Goal: Task Accomplishment & Management: Complete application form

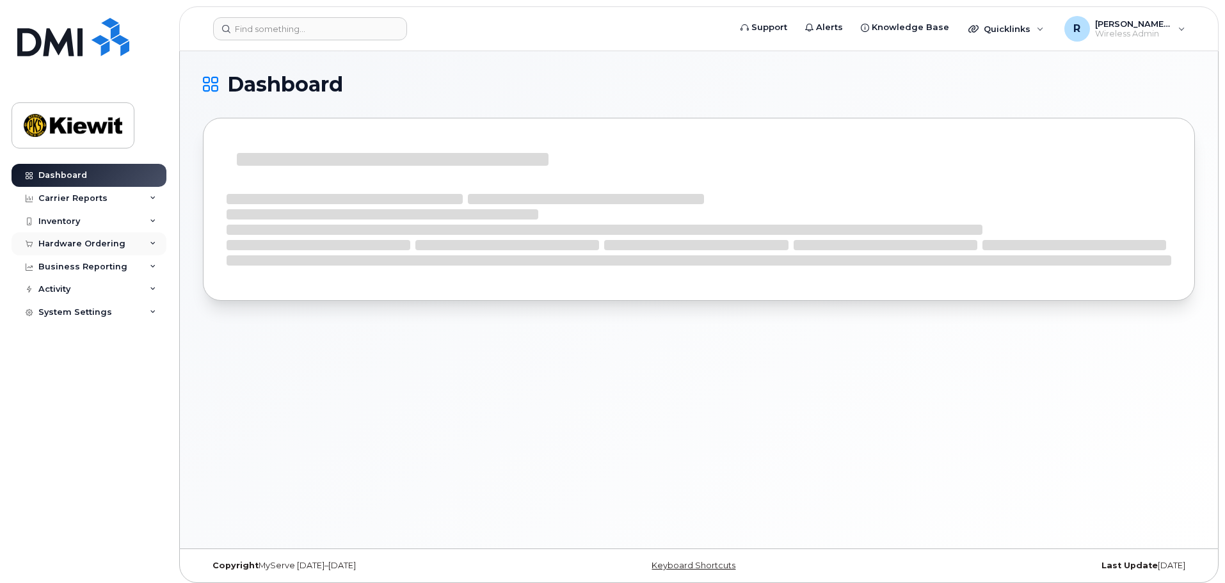
click at [64, 239] on div "Hardware Ordering" at bounding box center [81, 244] width 87 height 10
click at [69, 287] on div "Orders" at bounding box center [59, 292] width 31 height 12
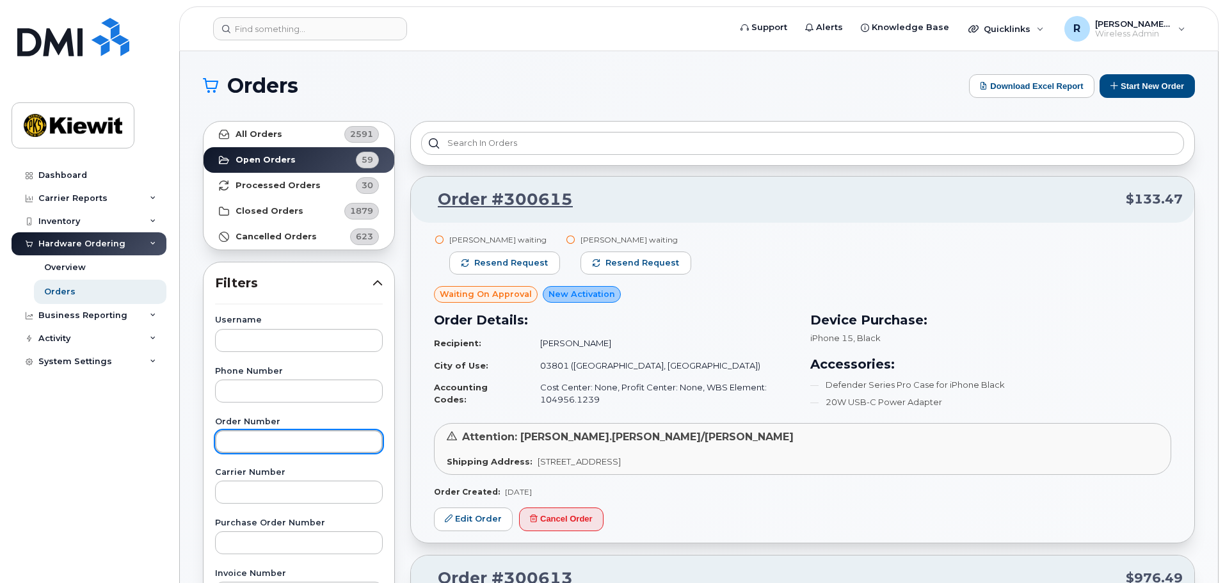
click at [259, 444] on input "text" at bounding box center [299, 441] width 168 height 23
type input "300613"
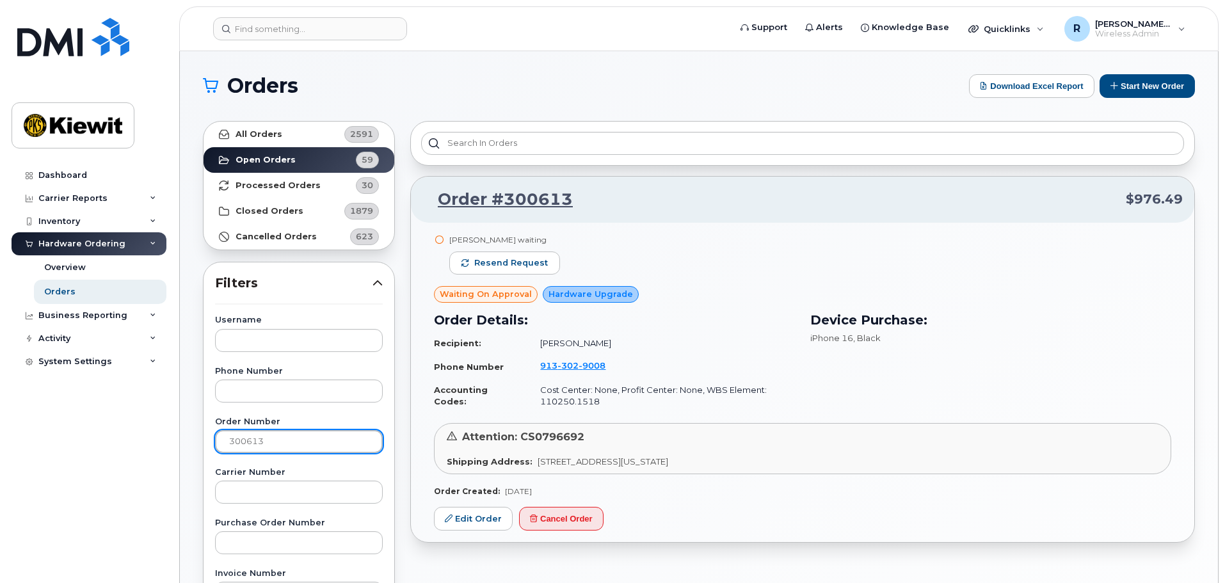
scroll to position [64, 0]
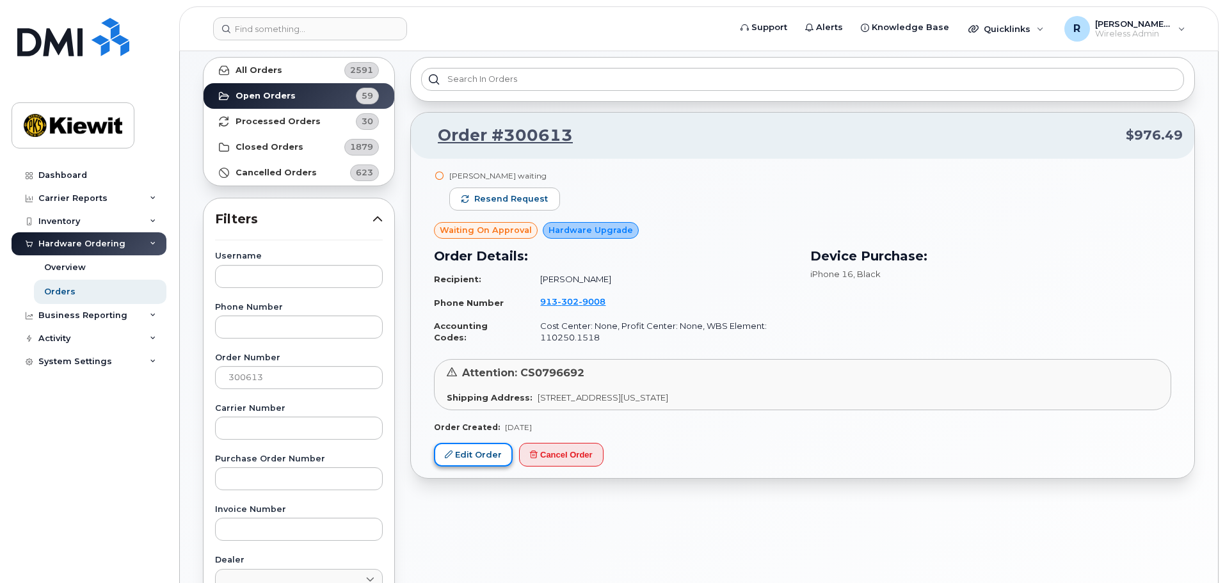
click at [476, 454] on link "Edit Order" at bounding box center [473, 455] width 79 height 24
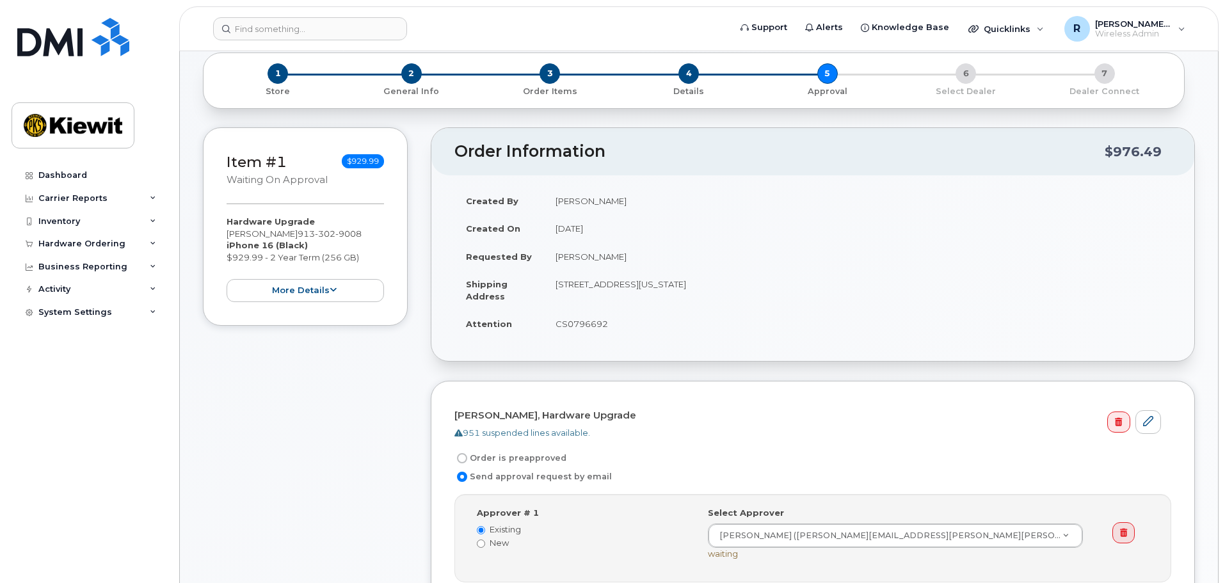
scroll to position [64, 0]
click at [271, 294] on button "more details" at bounding box center [305, 292] width 157 height 24
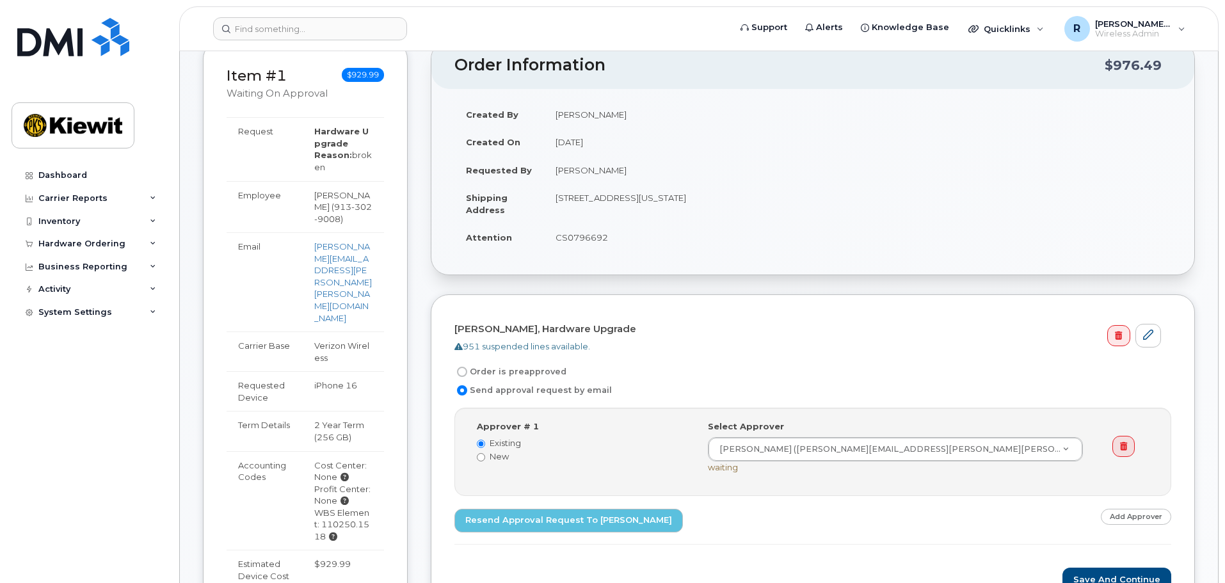
scroll to position [128, 0]
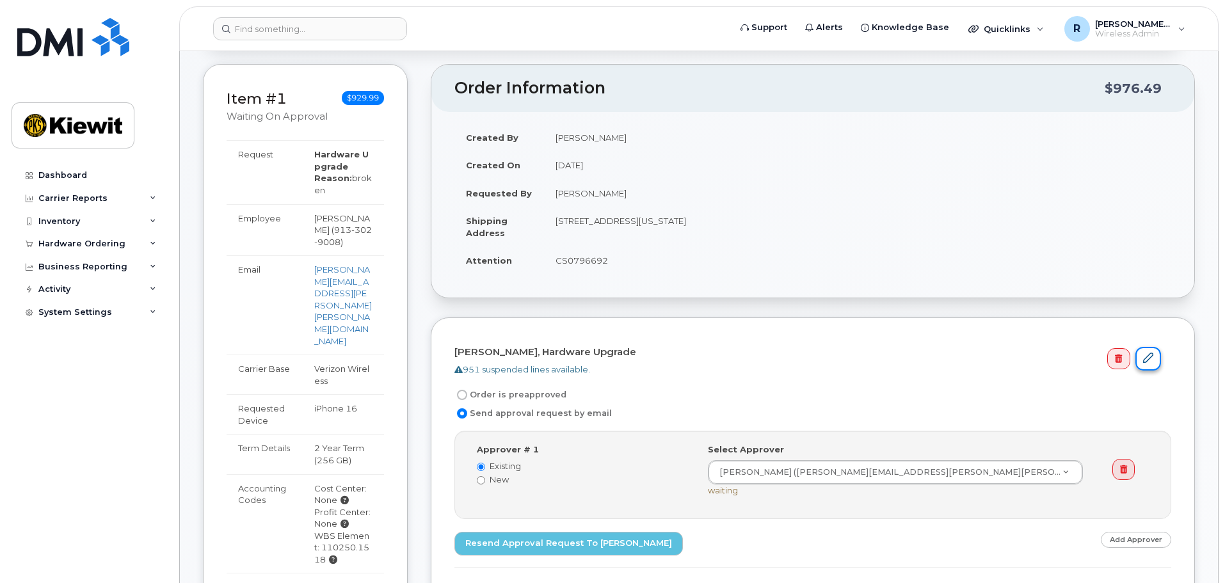
click at [1148, 359] on icon at bounding box center [1148, 358] width 10 height 10
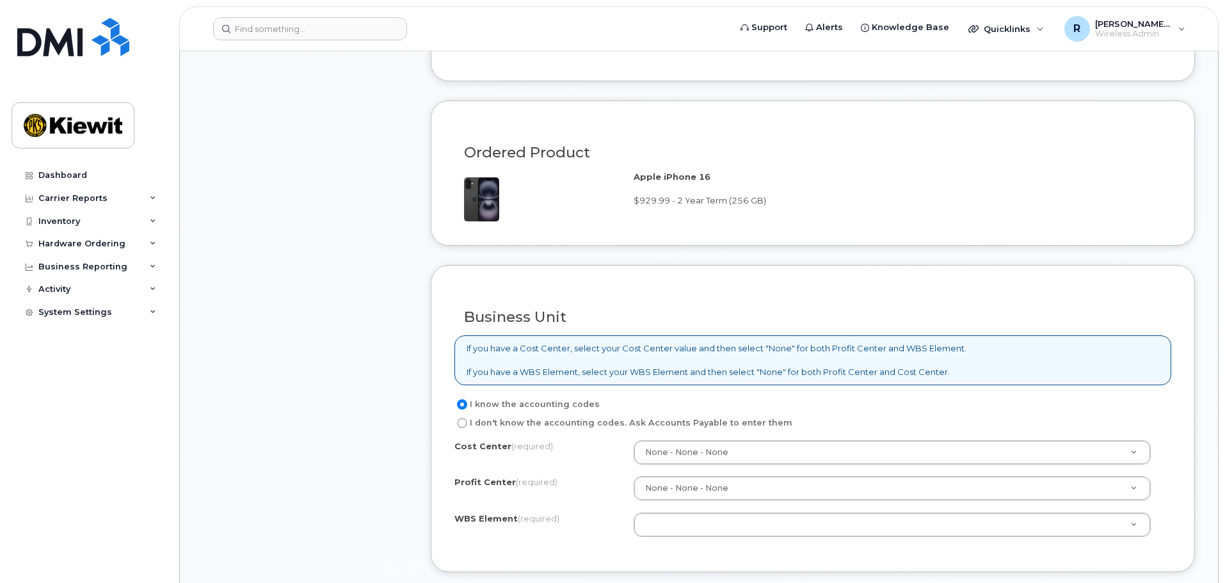
scroll to position [832, 0]
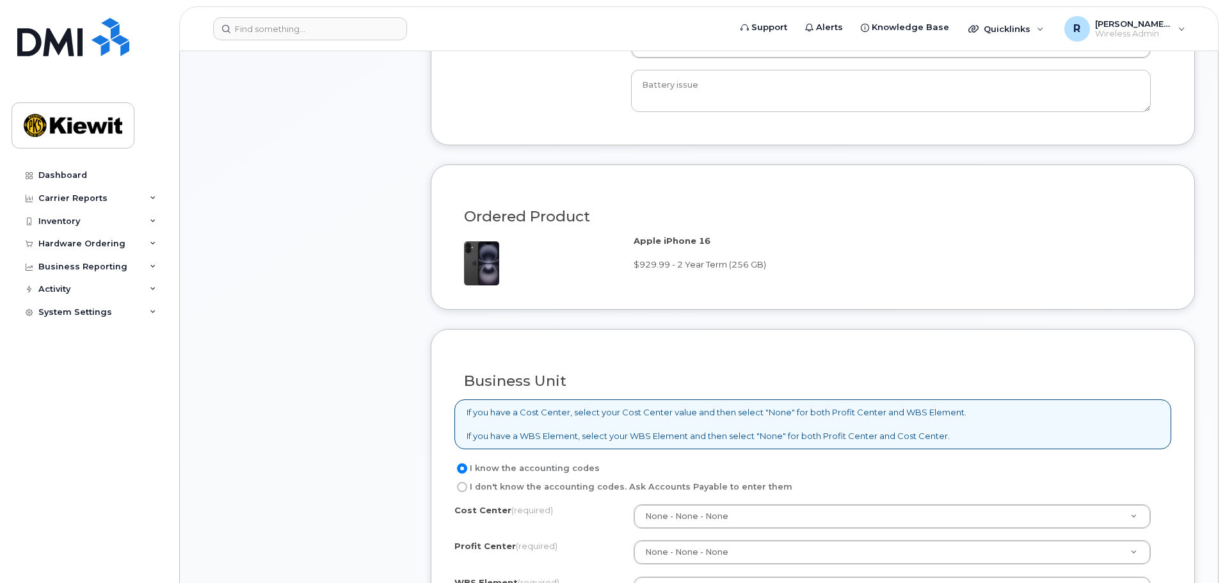
click at [687, 262] on span "$929.99 - 2 Year Term (256 GB)" at bounding box center [700, 264] width 132 height 10
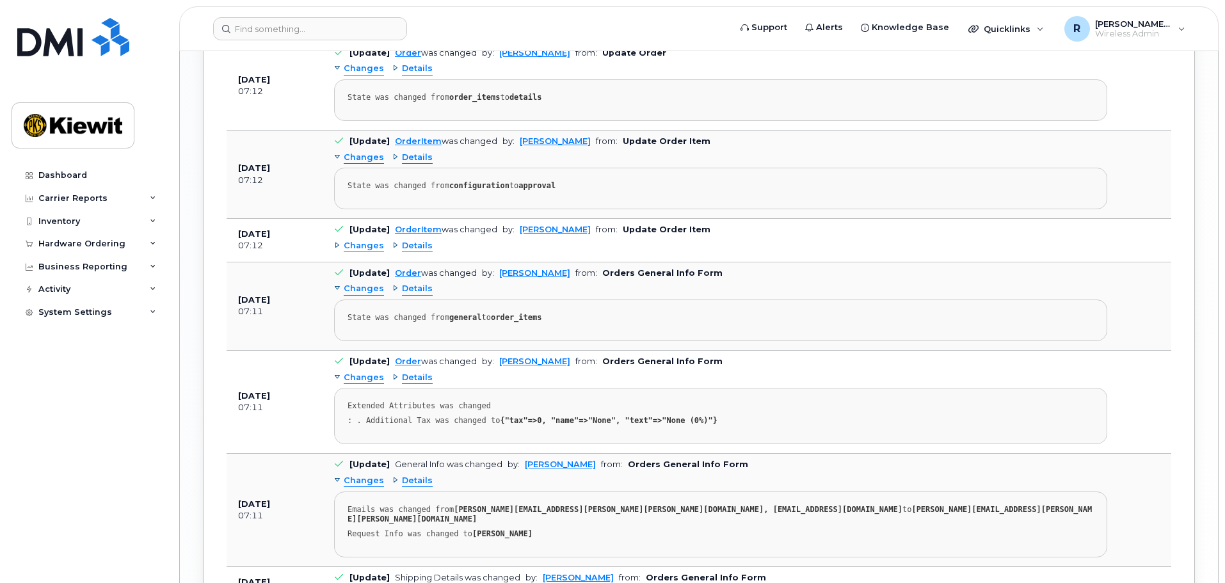
scroll to position [1825, 0]
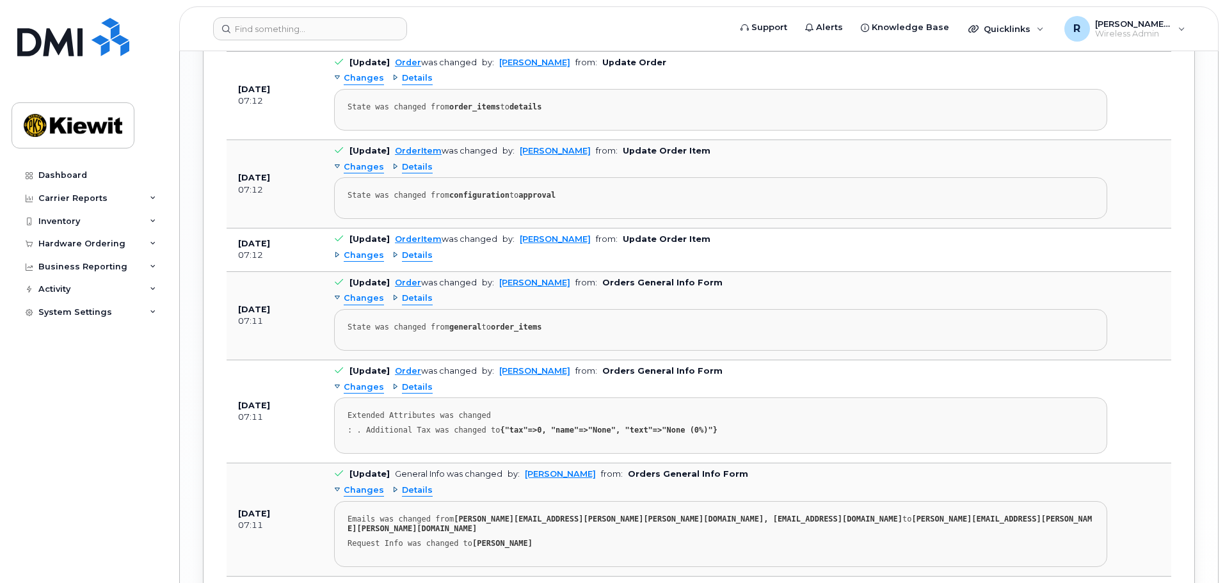
click at [417, 250] on span "Details" at bounding box center [417, 256] width 31 height 12
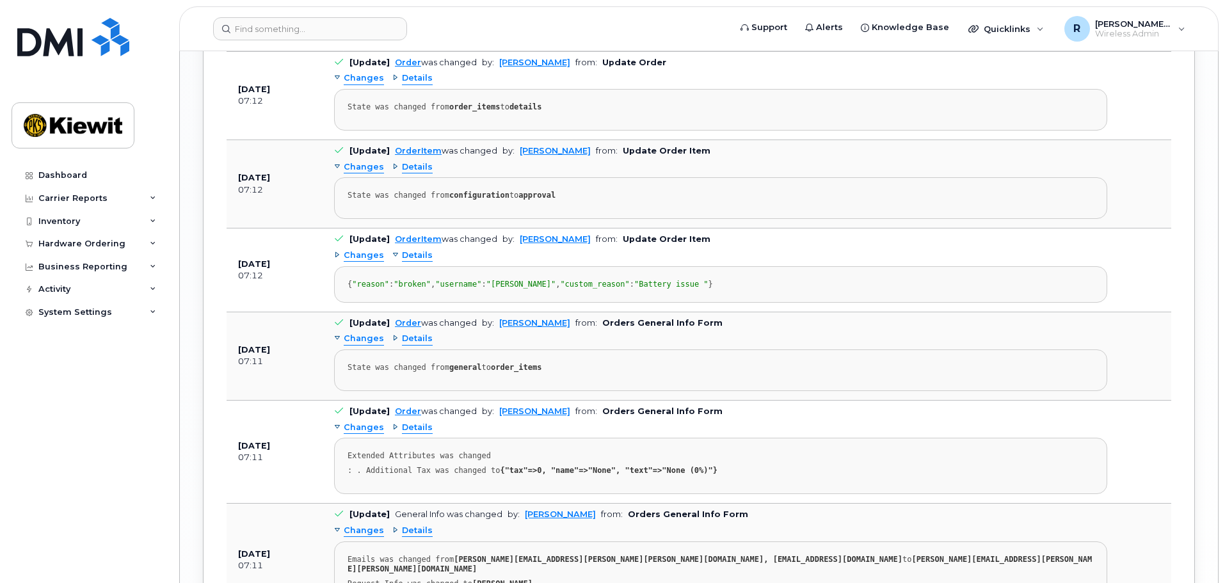
click at [414, 161] on span "Details" at bounding box center [417, 167] width 31 height 12
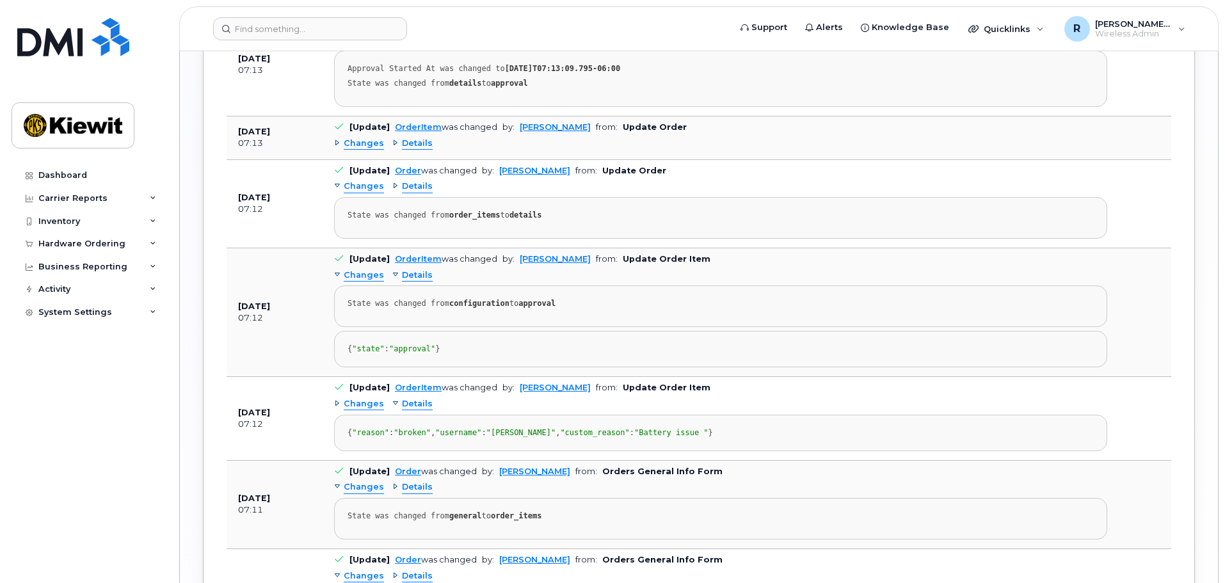
scroll to position [1697, 0]
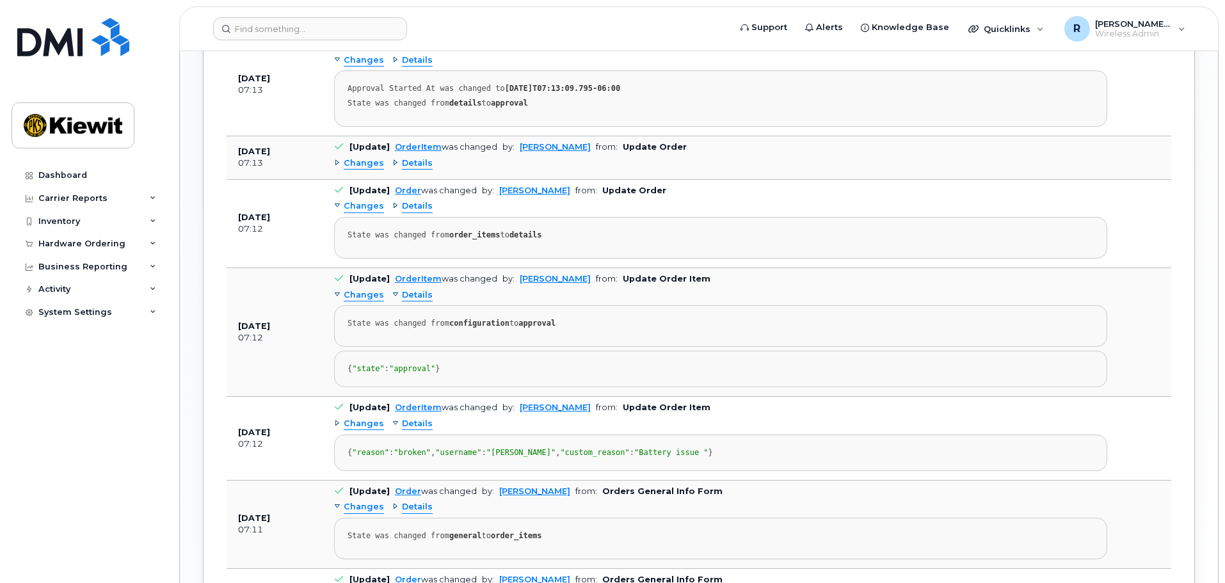
click at [410, 200] on span "Details" at bounding box center [417, 206] width 31 height 12
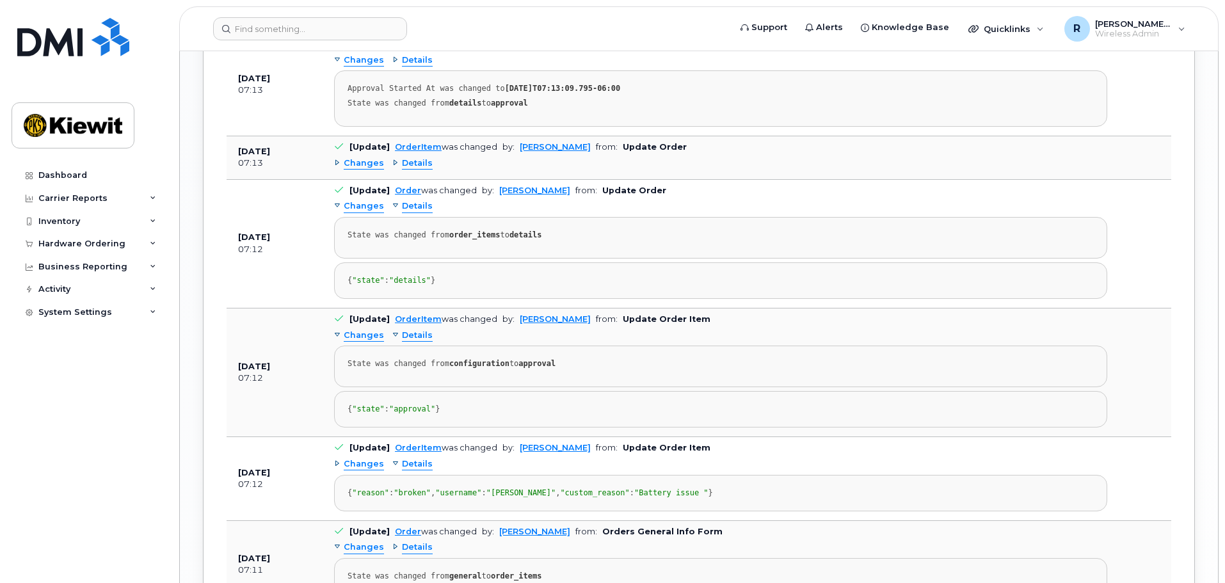
scroll to position [1633, 0]
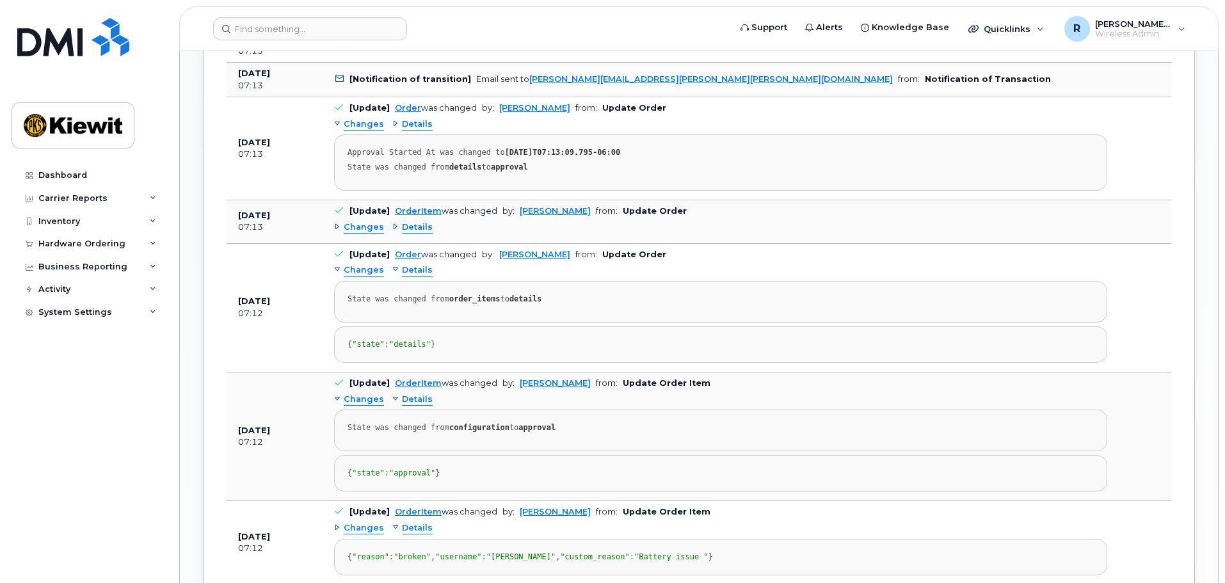
click at [405, 221] on span "Details" at bounding box center [417, 227] width 31 height 12
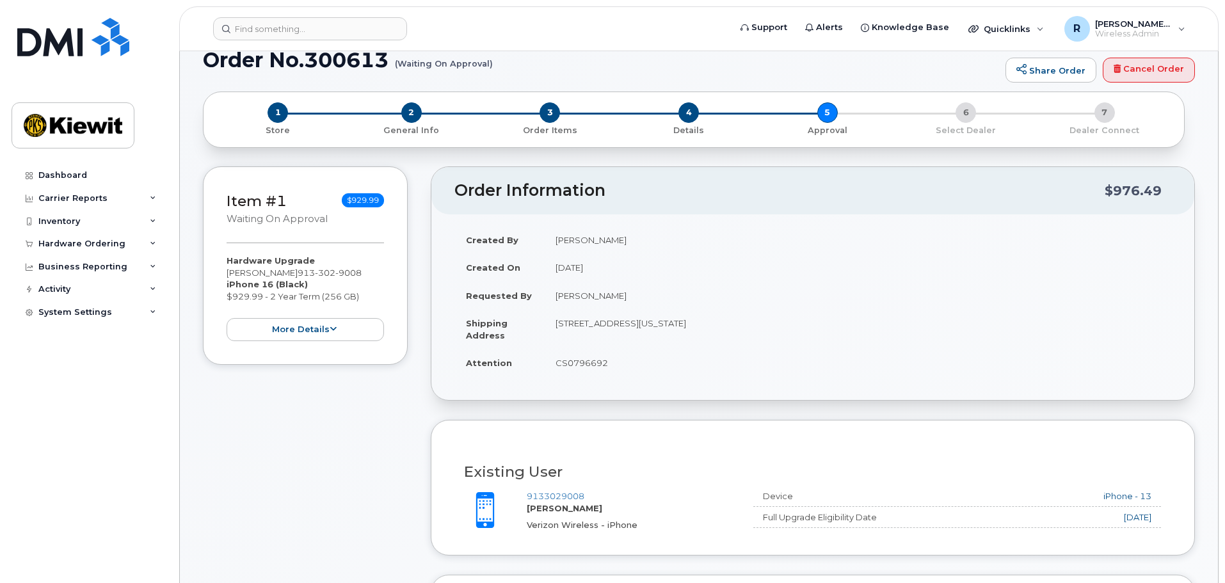
scroll to position [0, 0]
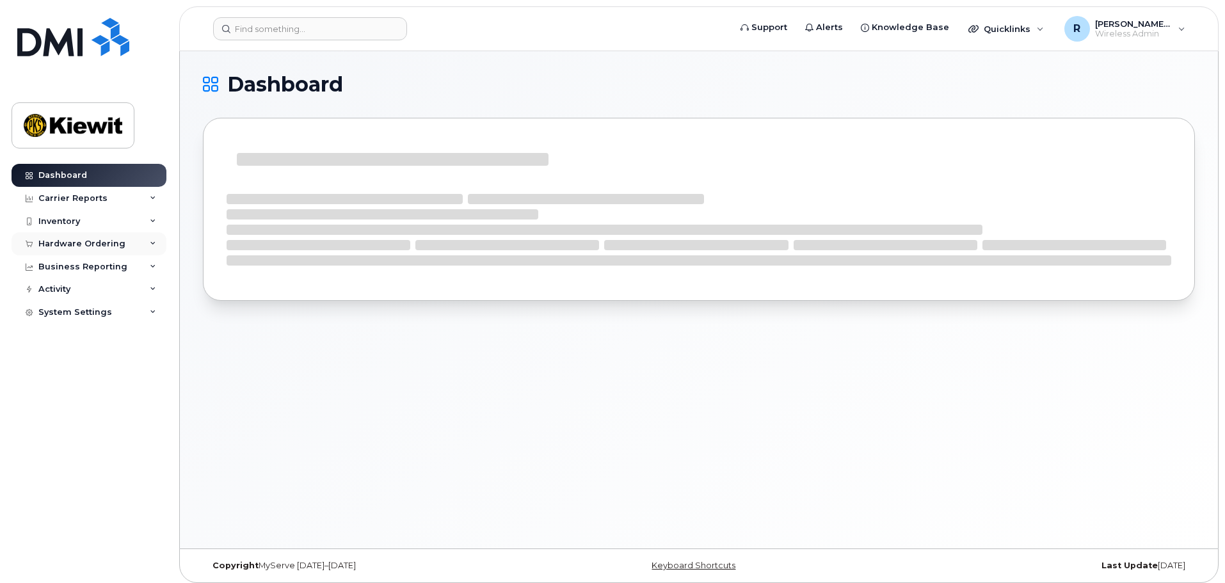
click at [101, 239] on div "Hardware Ordering" at bounding box center [81, 244] width 87 height 10
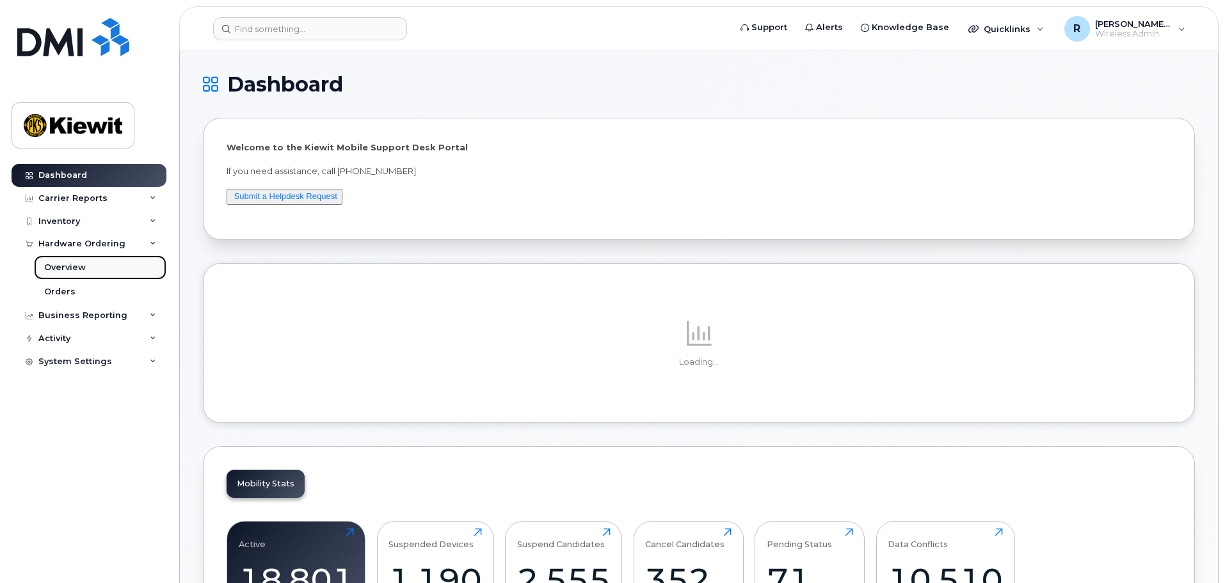
click at [74, 269] on div "Overview" at bounding box center [65, 268] width 42 height 12
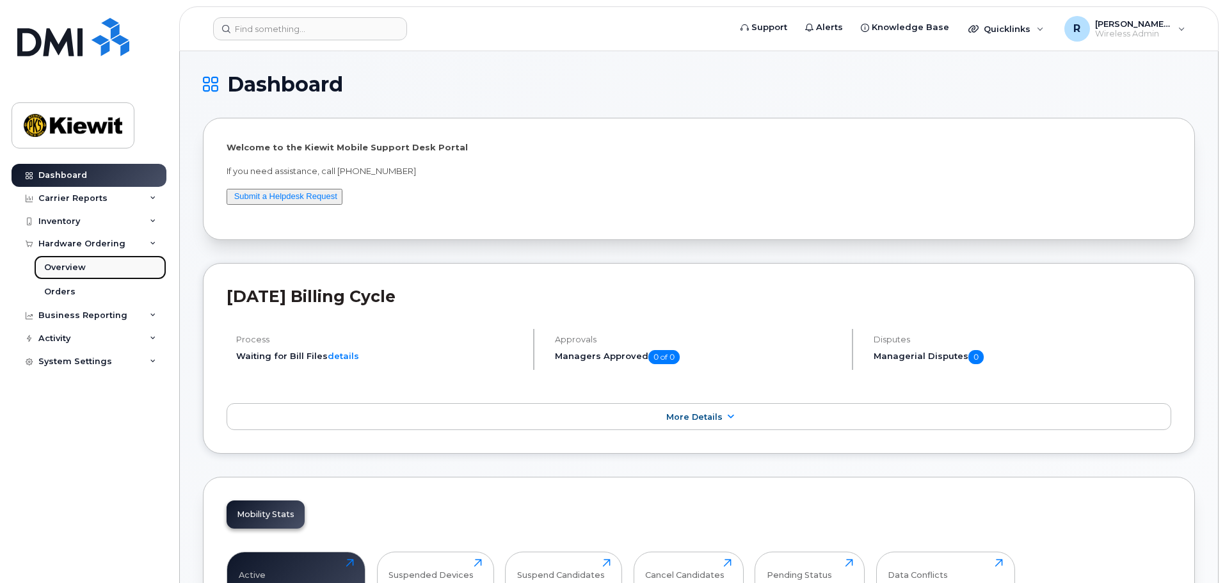
click at [75, 272] on div "Overview" at bounding box center [65, 268] width 42 height 12
click at [57, 287] on div "Orders" at bounding box center [59, 292] width 31 height 12
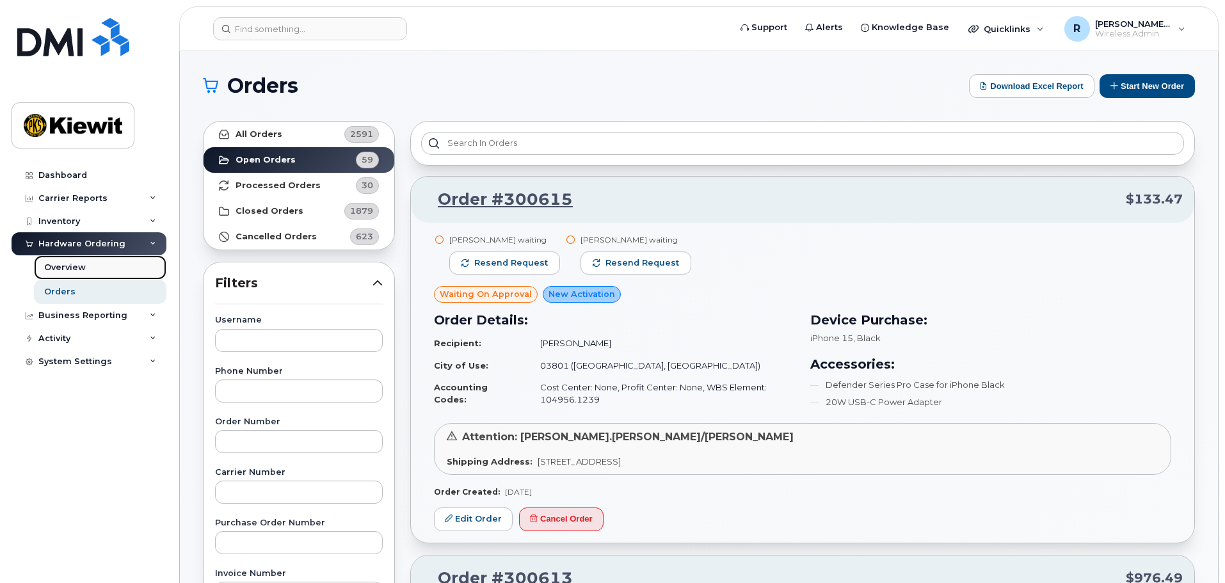
click at [74, 266] on div "Overview" at bounding box center [65, 268] width 42 height 12
click at [72, 269] on div "Overview" at bounding box center [65, 268] width 42 height 12
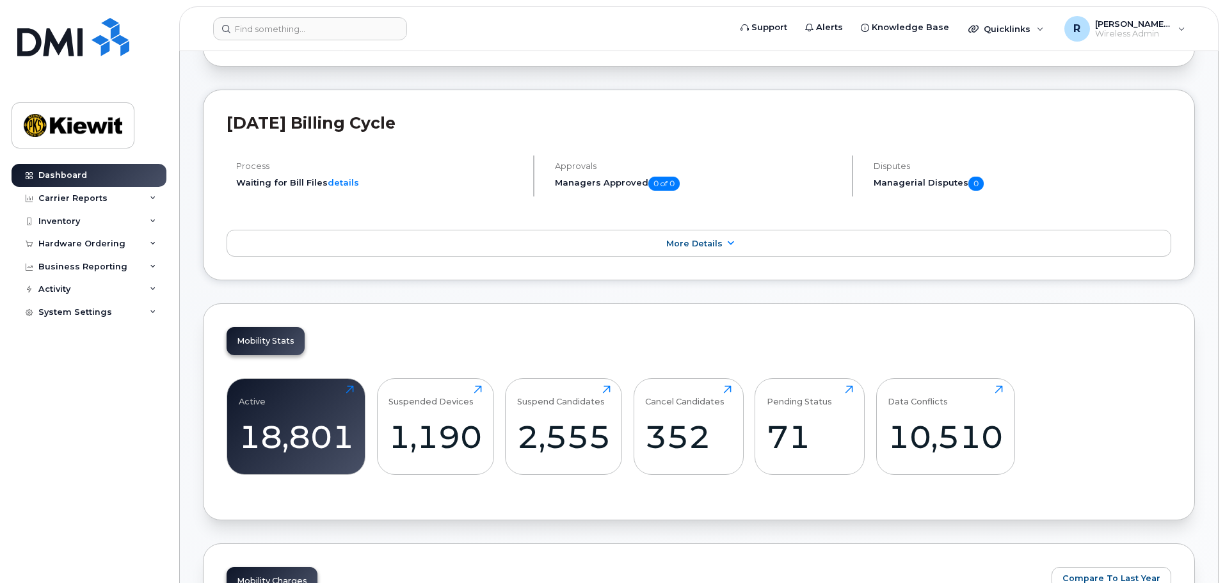
scroll to position [320, 0]
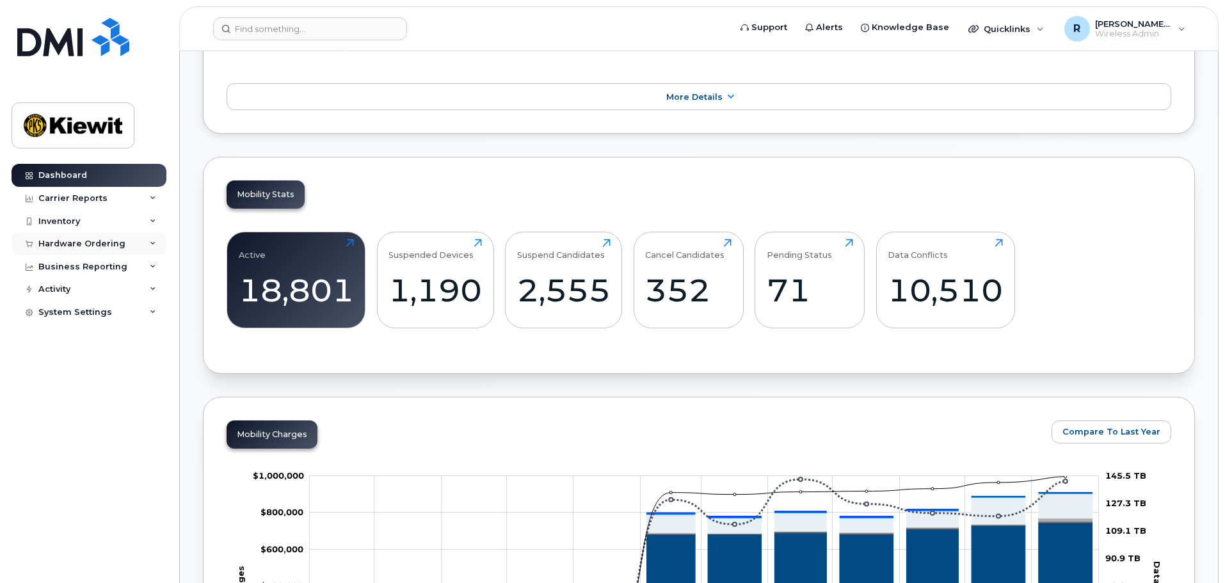
click at [72, 241] on div "Hardware Ordering" at bounding box center [81, 244] width 87 height 10
click at [70, 271] on div "Overview" at bounding box center [65, 268] width 42 height 12
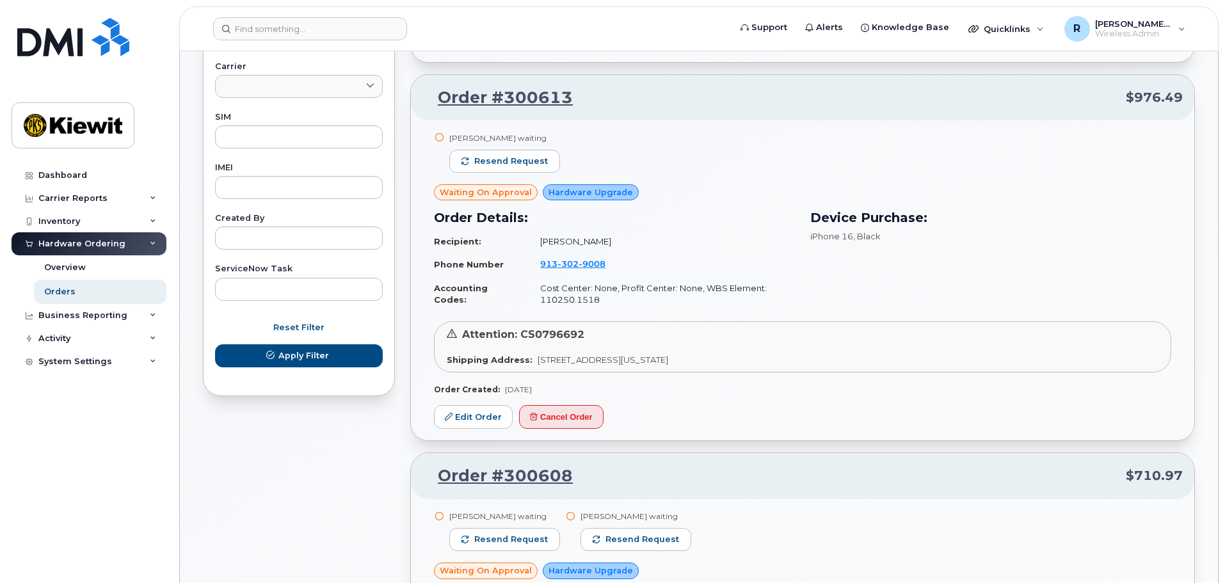
scroll to position [448, 0]
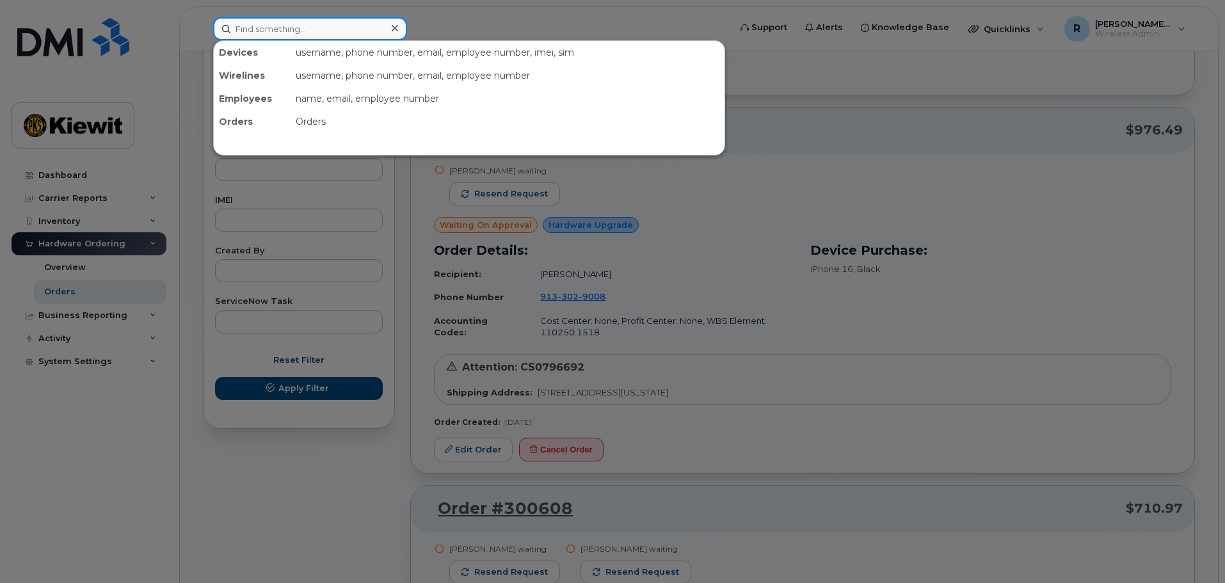
click at [260, 29] on input at bounding box center [310, 28] width 194 height 23
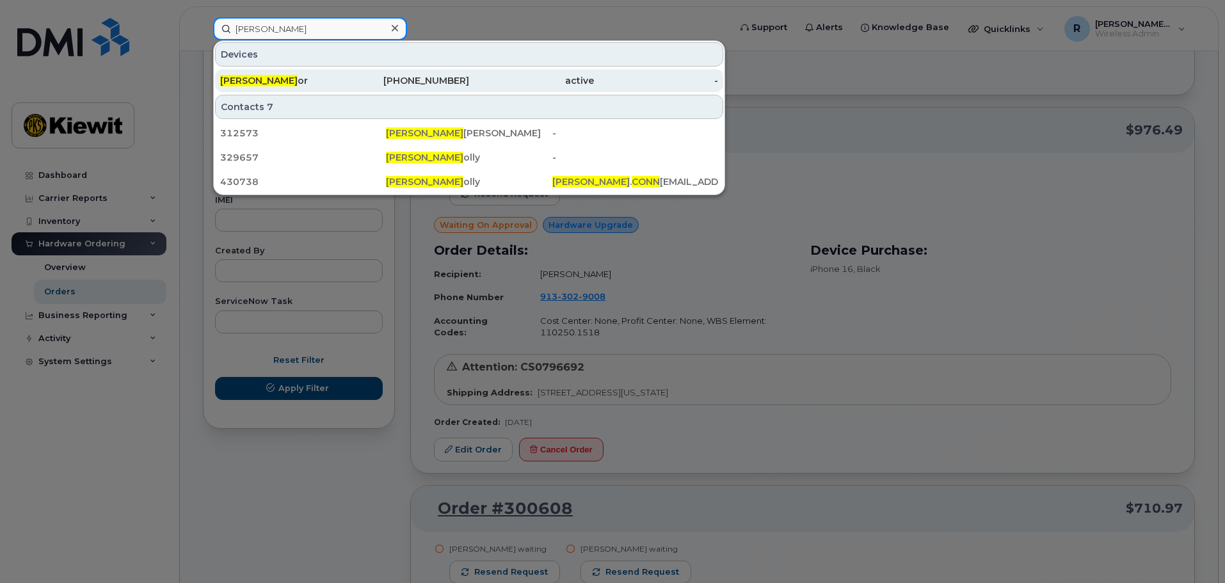
type input "john conn"
click at [266, 82] on span "John Conn" at bounding box center [258, 81] width 77 height 12
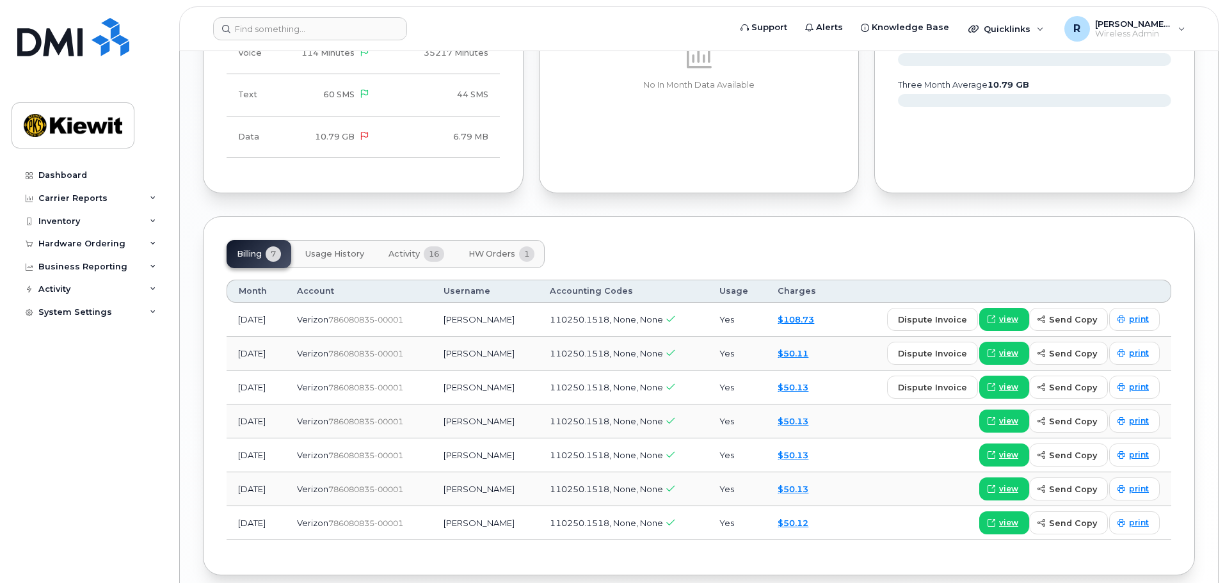
scroll to position [1280, 0]
click at [808, 314] on link "$108.73" at bounding box center [796, 319] width 36 height 10
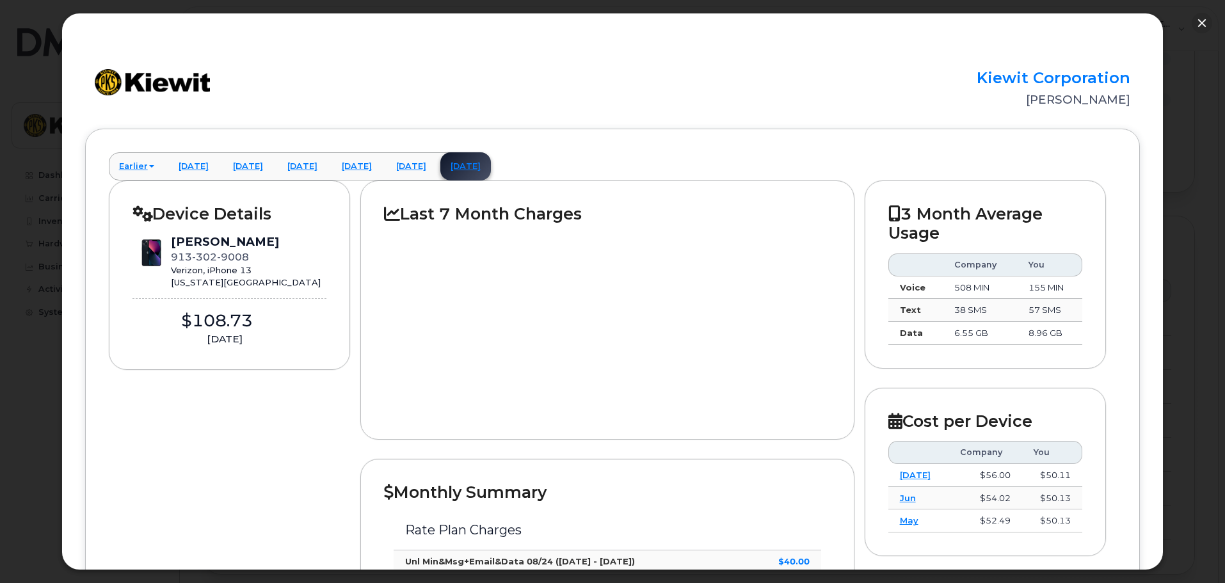
scroll to position [0, 0]
click at [1206, 22] on button "button" at bounding box center [1202, 23] width 20 height 20
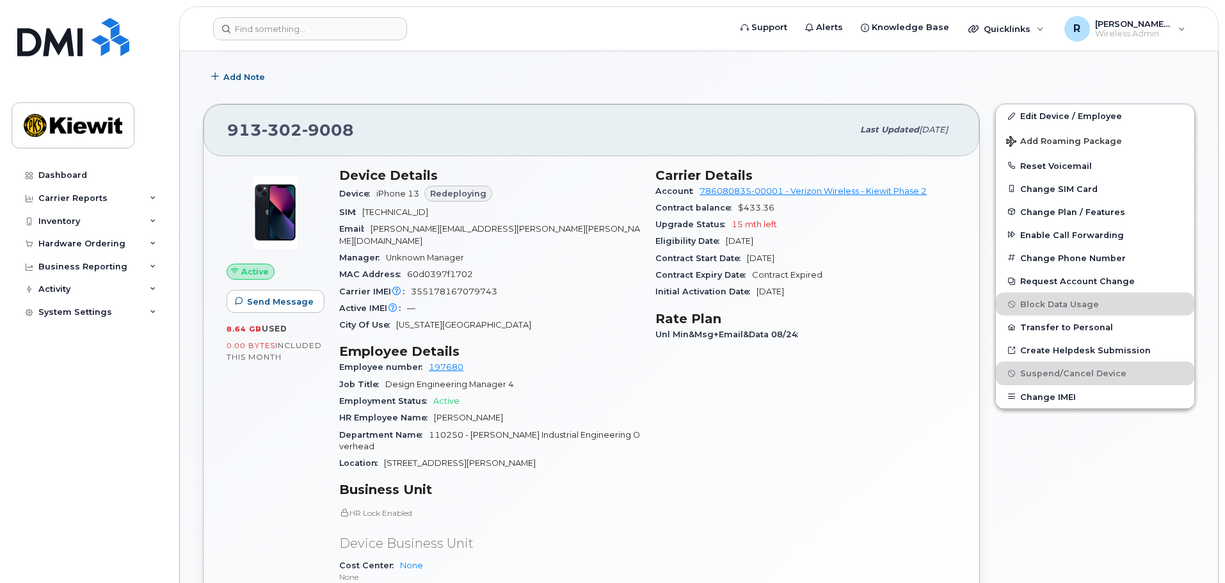
scroll to position [256, 0]
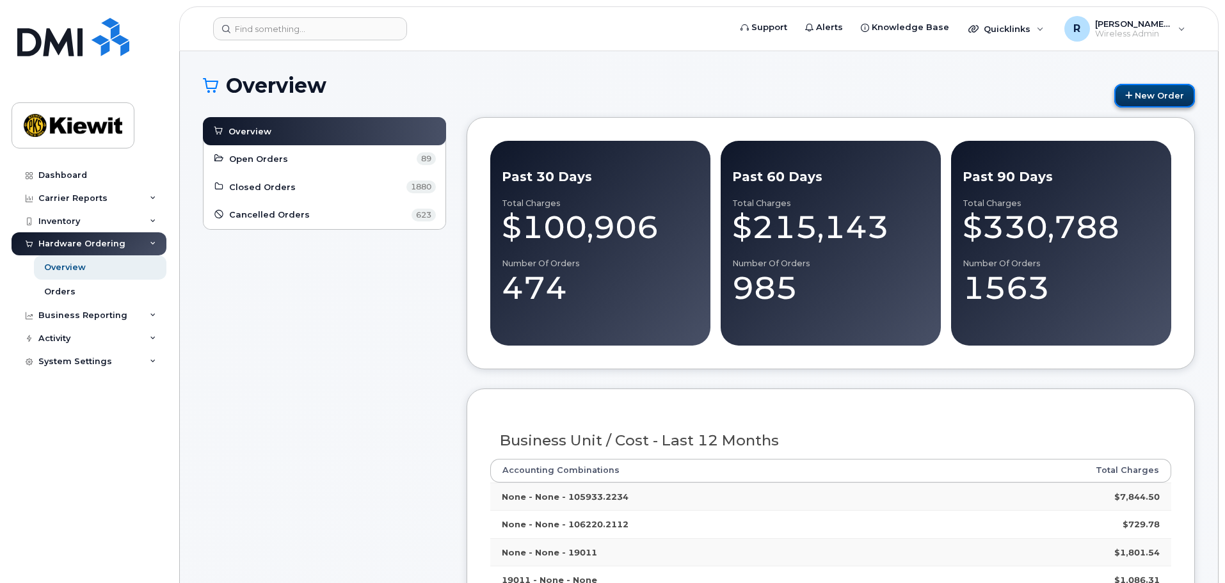
click at [1157, 95] on link "New Order" at bounding box center [1154, 96] width 81 height 24
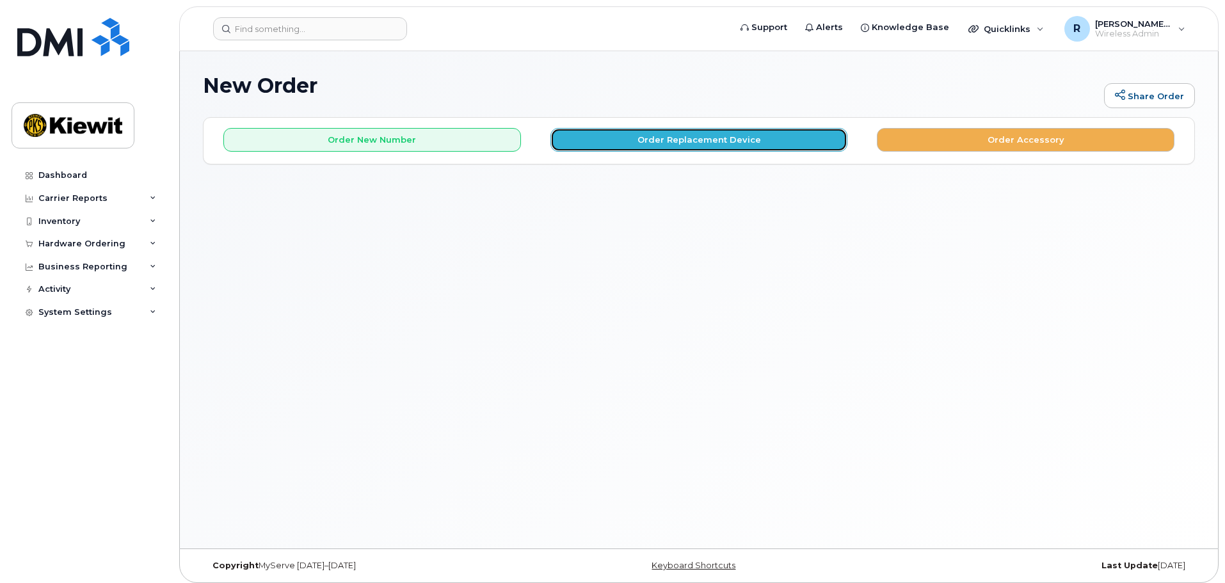
click at [653, 136] on button "Order Replacement Device" at bounding box center [699, 140] width 298 height 24
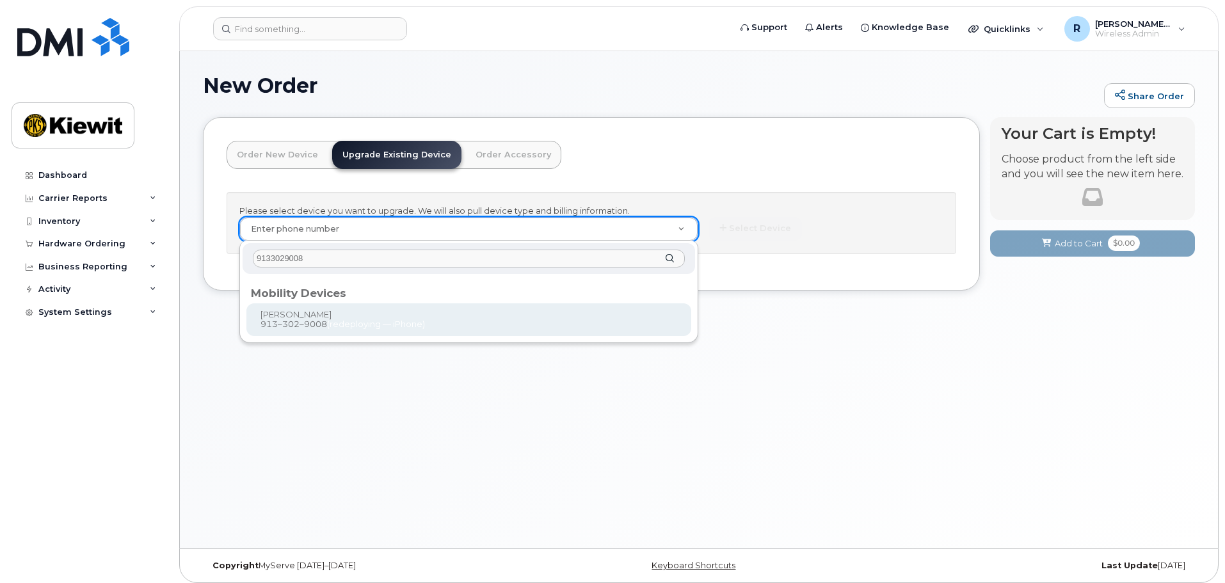
type input "9133029008"
type input "1173919"
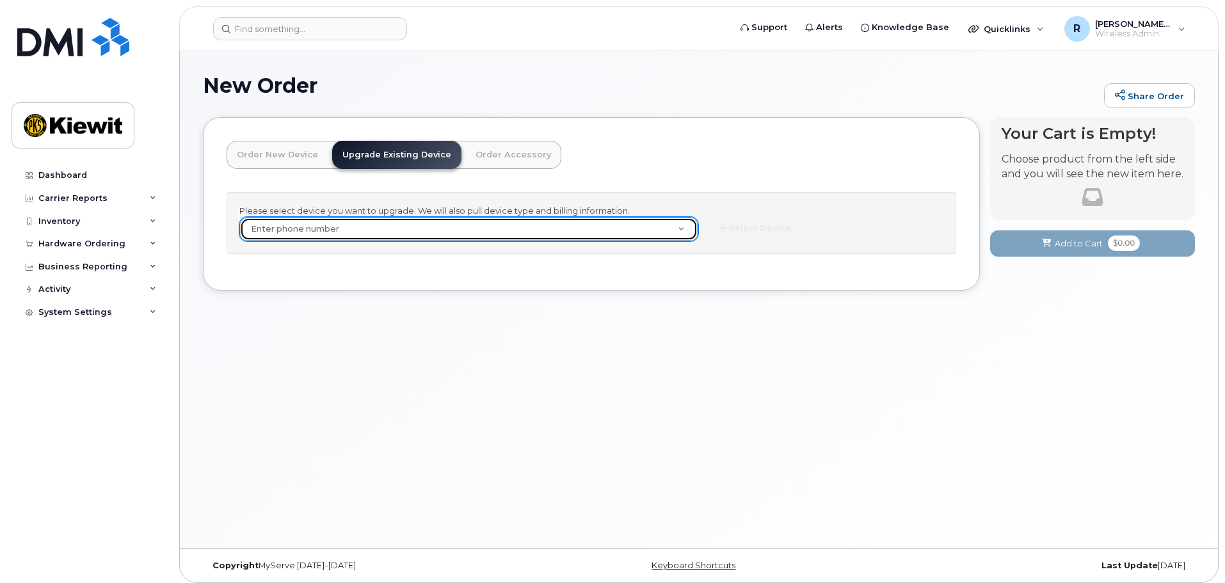
click at [681, 230] on link "Enter phone number" at bounding box center [469, 229] width 458 height 23
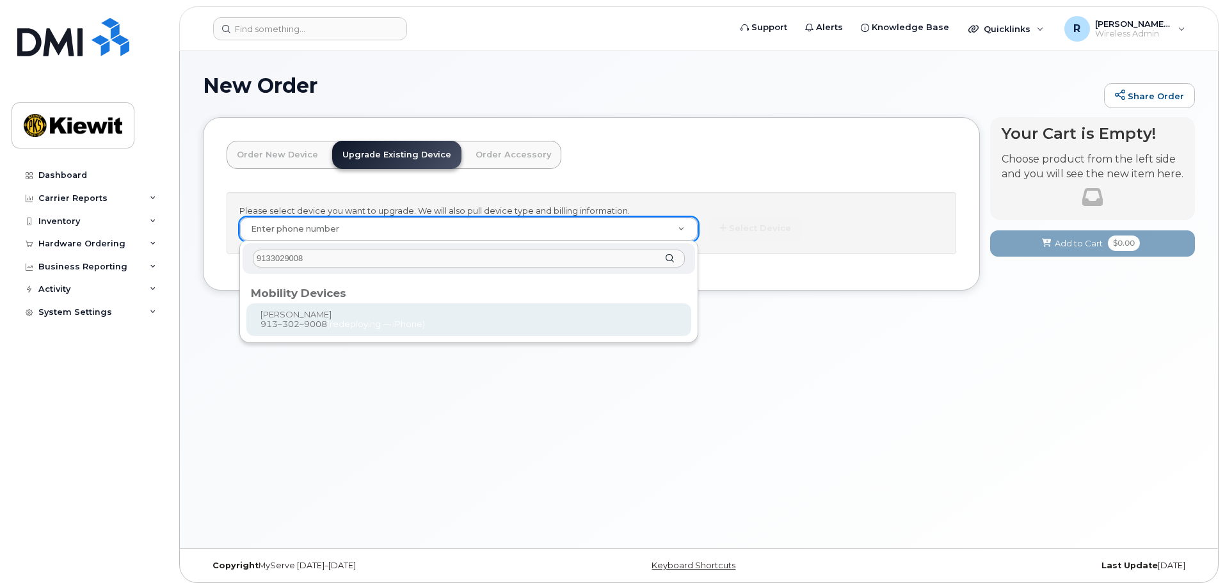
type input "9133029008"
type input "1173919"
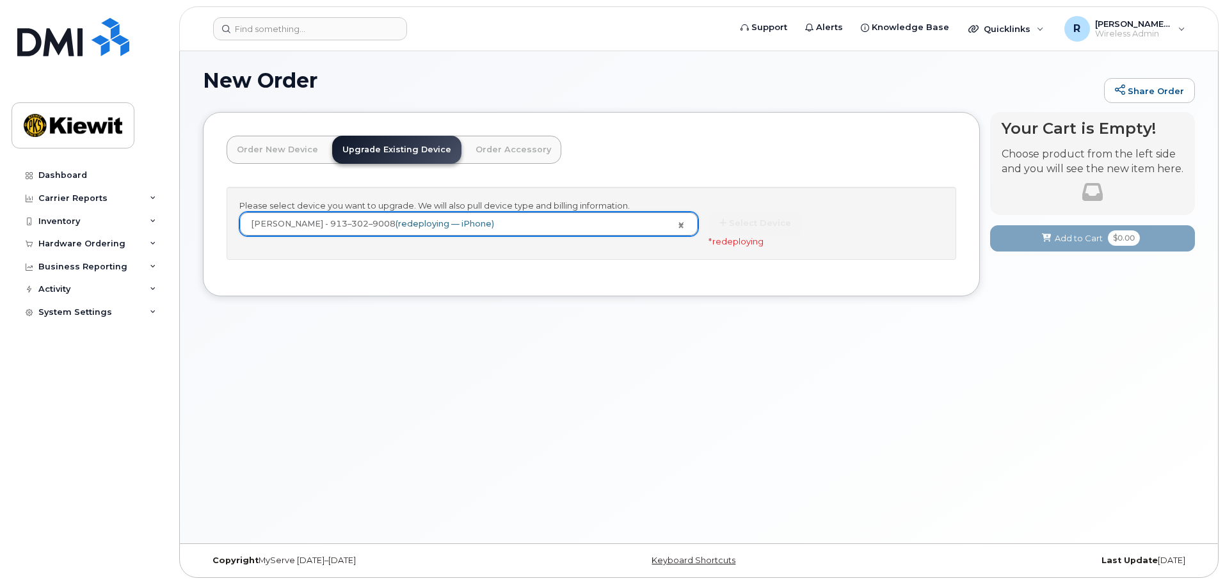
scroll to position [6, 0]
click at [733, 244] on span "redeploying" at bounding box center [737, 240] width 51 height 10
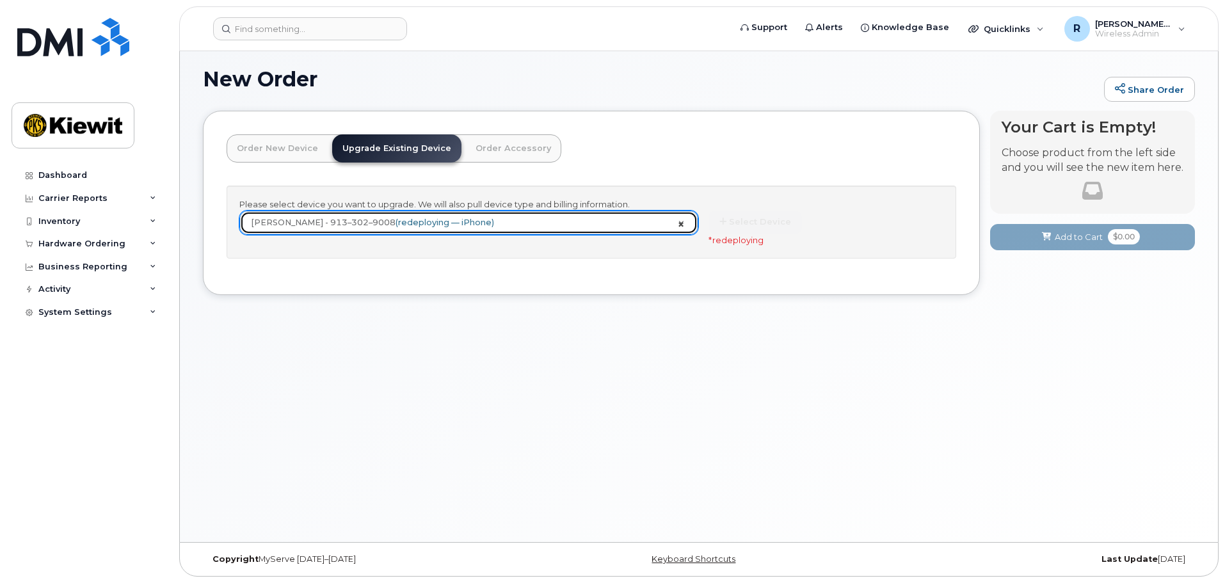
click at [683, 225] on link "[PERSON_NAME] - 913–302–9008 (redeploying — iPhone)" at bounding box center [469, 222] width 458 height 23
